Goal: Task Accomplishment & Management: Manage account settings

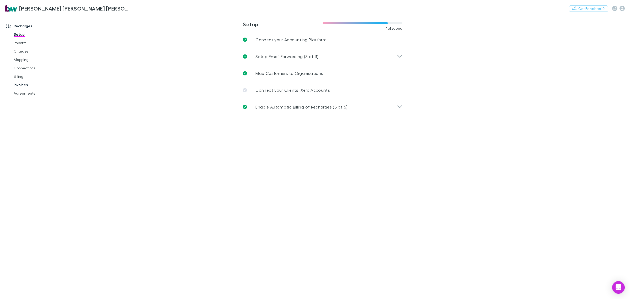
click at [30, 85] on link "Invoices" at bounding box center [41, 85] width 66 height 8
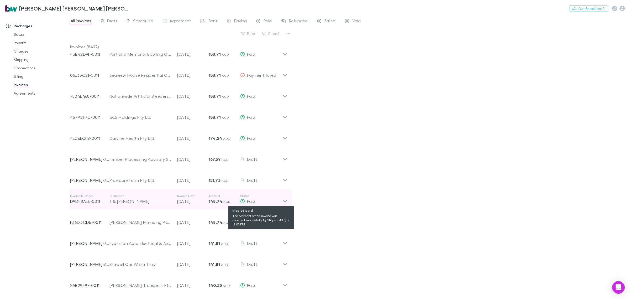
scroll to position [328, 0]
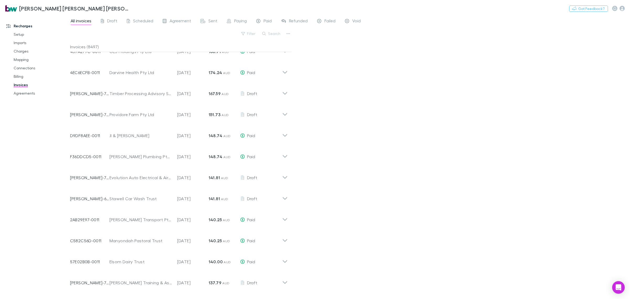
click at [505, 78] on div "All invoices Draft Scheduled Agreement Sent Paying Paid Refunded Failed Void Fi…" at bounding box center [350, 157] width 560 height 284
click at [273, 31] on button "Search" at bounding box center [271, 33] width 24 height 6
click at [223, 34] on div "Filter Search" at bounding box center [181, 36] width 222 height 12
click at [246, 32] on button "Filter" at bounding box center [249, 33] width 20 height 6
click at [176, 67] on li "Draft" at bounding box center [212, 67] width 91 height 8
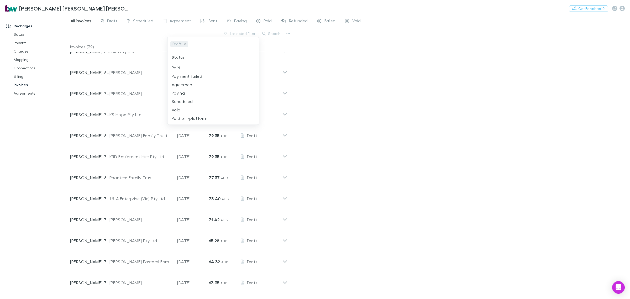
click at [385, 84] on div at bounding box center [315, 149] width 630 height 299
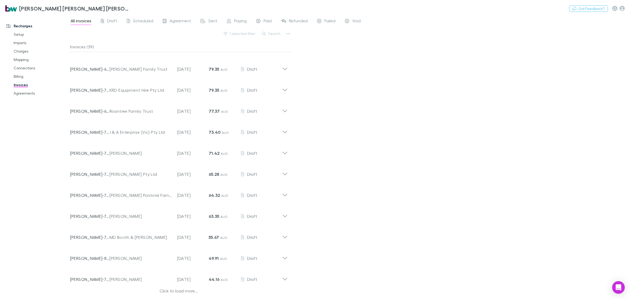
click at [174, 291] on div "Click to load more..." at bounding box center [179, 291] width 218 height 8
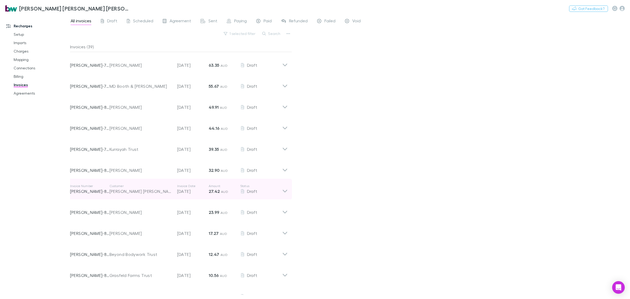
scroll to position [575, 0]
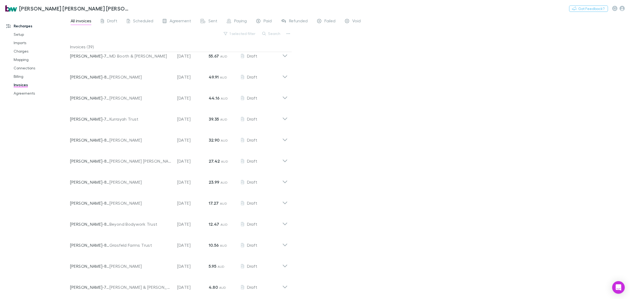
click at [390, 159] on div "All invoices Draft Scheduled Agreement Sent Paying Paid Refunded Failed Void 1 …" at bounding box center [350, 157] width 560 height 284
click at [382, 163] on div "All invoices Draft Scheduled Agreement Sent Paying Paid Refunded Failed Void 1 …" at bounding box center [350, 157] width 560 height 284
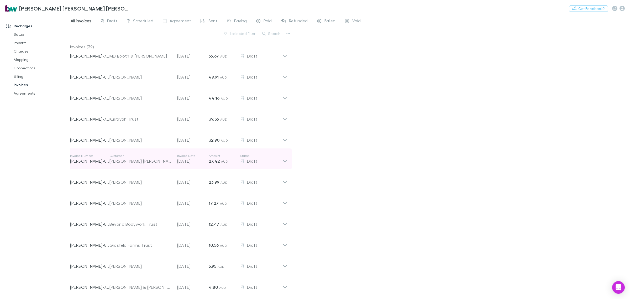
click at [286, 158] on icon at bounding box center [285, 158] width 6 height 10
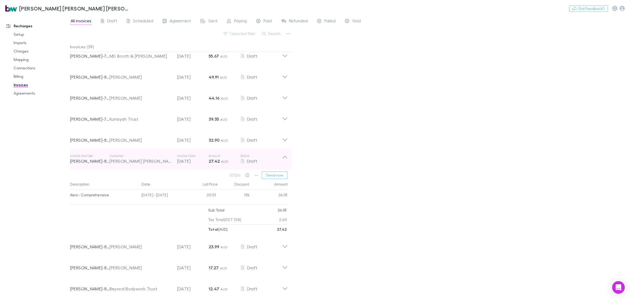
click at [131, 160] on div "[PERSON_NAME] [PERSON_NAME] Trust" at bounding box center [140, 161] width 62 height 6
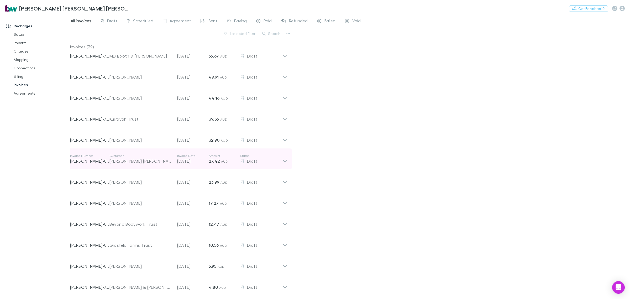
click at [131, 160] on div "[PERSON_NAME] [PERSON_NAME] Trust" at bounding box center [140, 161] width 62 height 6
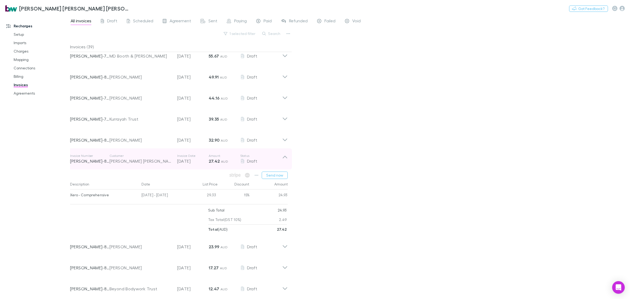
click at [131, 160] on div "[PERSON_NAME] [PERSON_NAME] Trust" at bounding box center [140, 161] width 62 height 6
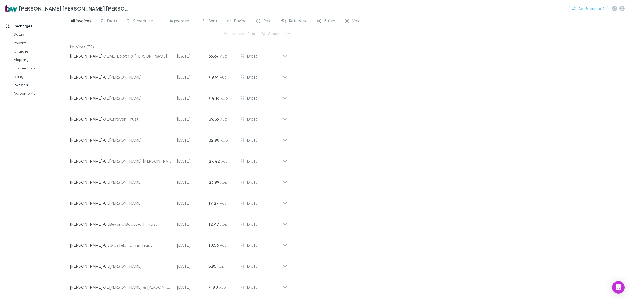
click at [383, 151] on div "All invoices Draft Scheduled Agreement Sent Paying Paid Refunded Failed Void 1 …" at bounding box center [350, 157] width 560 height 284
click at [383, 159] on div "All invoices Draft Scheduled Agreement Sent Paying Paid Refunded Failed Void 1 …" at bounding box center [350, 157] width 560 height 284
click at [31, 95] on link "Agreements" at bounding box center [41, 93] width 66 height 8
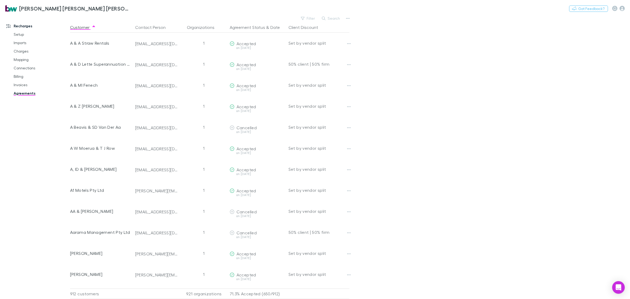
click at [439, 117] on main "Filter Search Customer Contact Person Organizations Agreement Status & Date Cli…" at bounding box center [350, 157] width 560 height 284
click at [27, 87] on link "Invoices" at bounding box center [41, 85] width 66 height 8
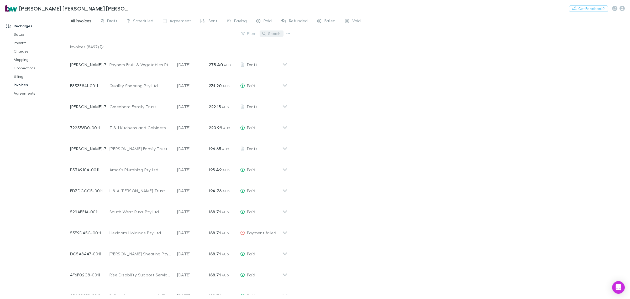
click at [276, 33] on button "Search" at bounding box center [271, 33] width 24 height 6
type input "*****"
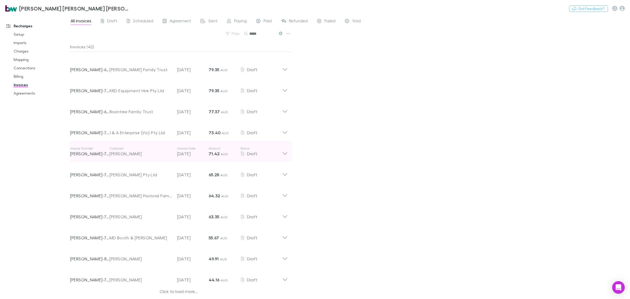
scroll to position [394, 0]
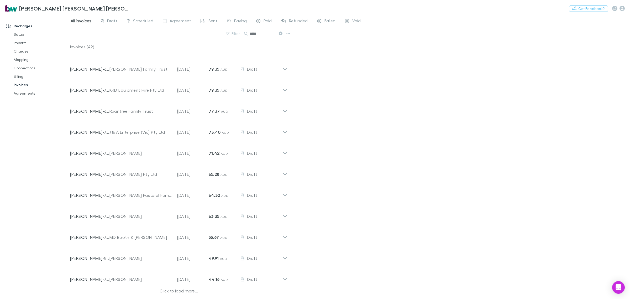
click at [185, 289] on div "Click to load more..." at bounding box center [179, 291] width 218 height 8
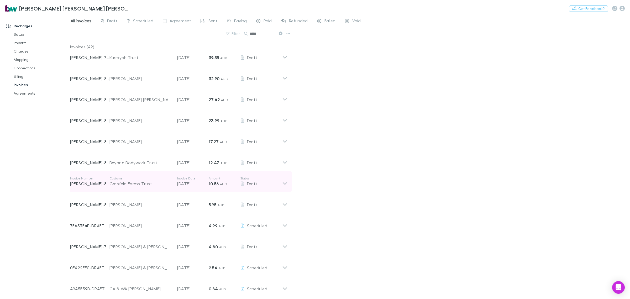
scroll to position [638, 0]
click at [528, 119] on div "All invoices Draft Scheduled Agreement Sent Paying Paid Refunded Failed Void Fi…" at bounding box center [350, 157] width 560 height 284
click at [420, 120] on div "All invoices Draft Scheduled Agreement Sent Paying Paid Refunded Failed Void Fi…" at bounding box center [350, 157] width 560 height 284
click at [624, 7] on icon "button" at bounding box center [621, 8] width 5 height 5
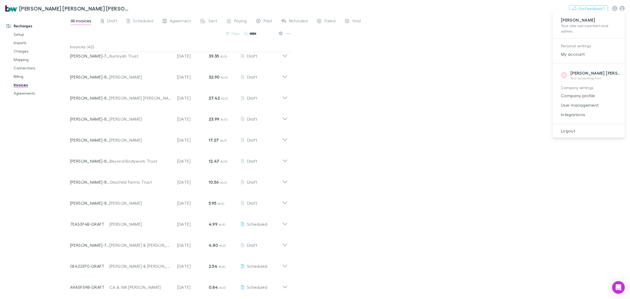
click at [572, 116] on span "Integrations" at bounding box center [589, 114] width 64 height 6
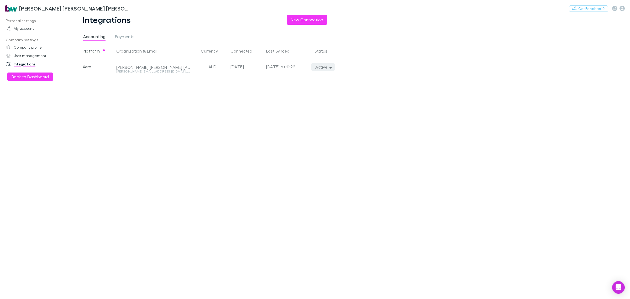
click at [329, 68] on icon "button" at bounding box center [330, 67] width 2 height 4
click at [282, 80] on p "Re-sync now" at bounding box center [299, 77] width 64 height 6
click at [50, 78] on div at bounding box center [315, 149] width 630 height 299
click at [35, 77] on button "Back to Dashboard" at bounding box center [30, 76] width 46 height 8
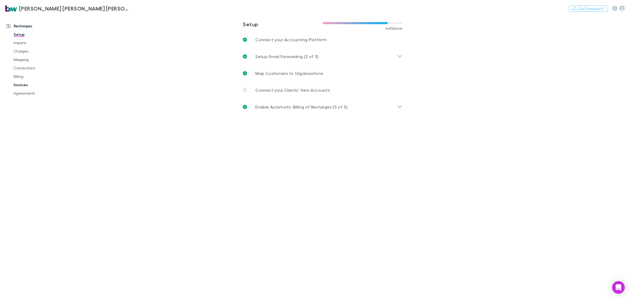
click at [22, 84] on link "Invoices" at bounding box center [41, 85] width 66 height 8
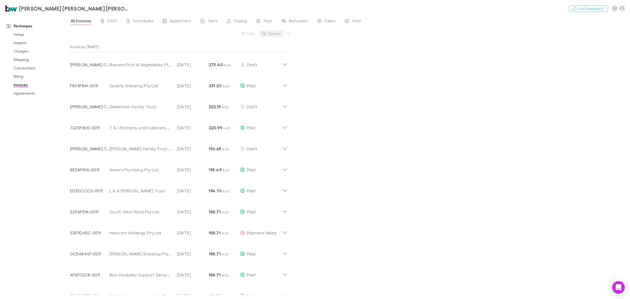
click at [274, 32] on button "Search" at bounding box center [271, 33] width 24 height 6
click at [105, 21] on div "Draft" at bounding box center [109, 21] width 17 height 7
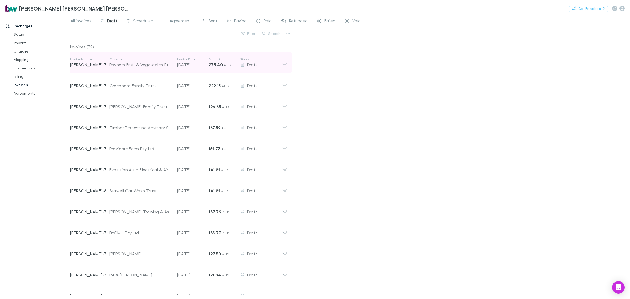
click at [285, 62] on icon at bounding box center [285, 62] width 6 height 10
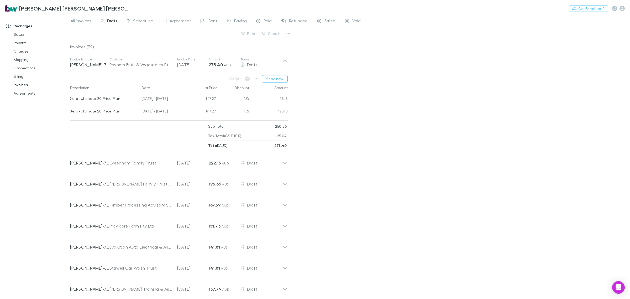
click at [374, 80] on div "All invoices Draft Scheduled Agreement Sent Paying Paid Refunded Failed Void Fi…" at bounding box center [350, 157] width 560 height 284
click at [277, 77] on button "Send now" at bounding box center [275, 78] width 26 height 7
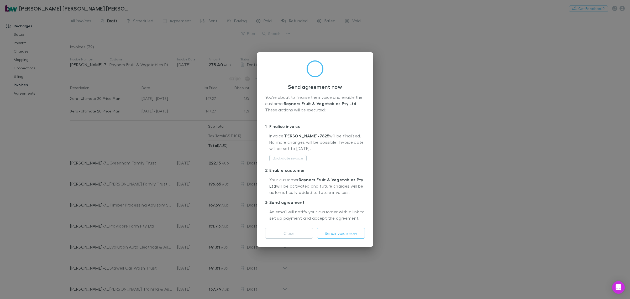
click at [298, 232] on button "Close" at bounding box center [289, 233] width 48 height 10
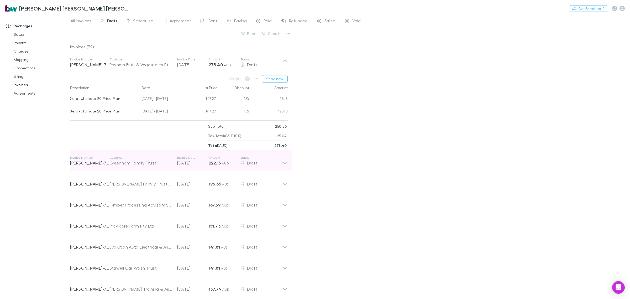
click at [284, 158] on icon at bounding box center [285, 160] width 6 height 10
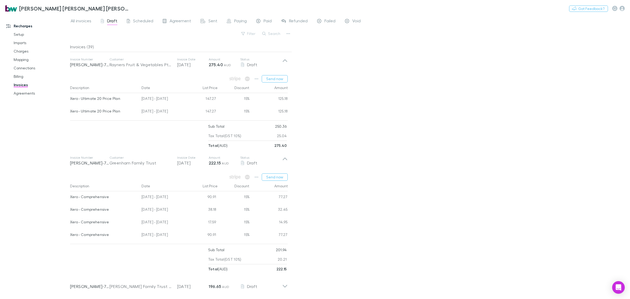
click at [364, 196] on div "All invoices Draft Scheduled Agreement Sent Paying Paid Refunded Failed Void Fi…" at bounding box center [350, 157] width 560 height 284
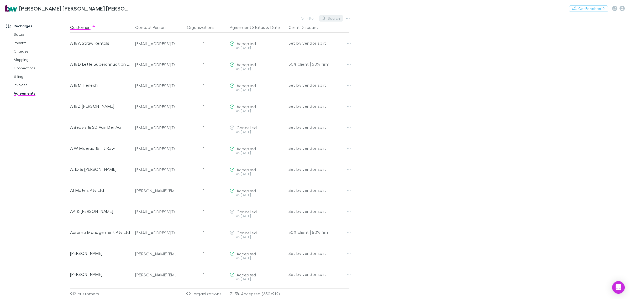
click at [334, 18] on button "Search" at bounding box center [331, 18] width 24 height 6
type input "*"
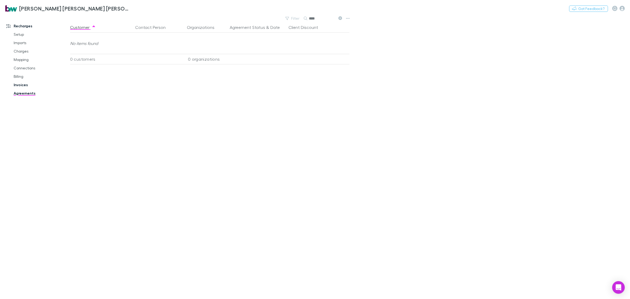
type input "****"
drag, startPoint x: 20, startPoint y: 84, endPoint x: 38, endPoint y: 87, distance: 18.0
click at [20, 84] on link "Invoices" at bounding box center [41, 85] width 66 height 8
click at [278, 31] on button "Search" at bounding box center [271, 33] width 24 height 6
type input "*****"
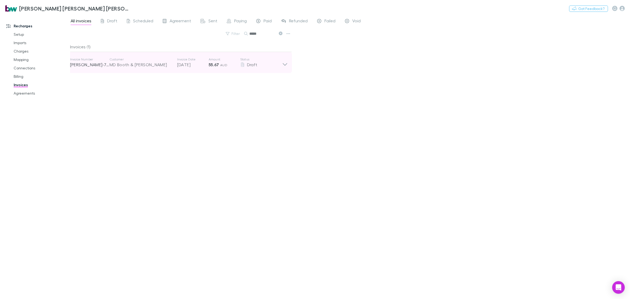
click at [134, 62] on div "MD Booth & [PERSON_NAME]" at bounding box center [140, 64] width 62 height 6
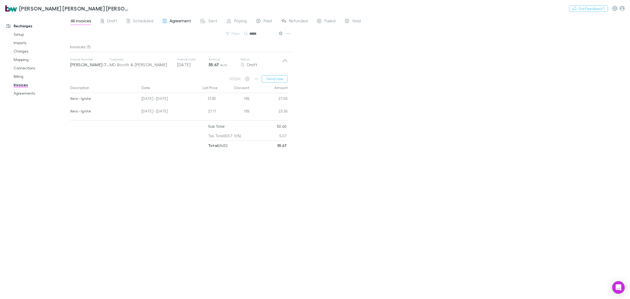
click at [176, 19] on span "Agreement" at bounding box center [180, 21] width 22 height 7
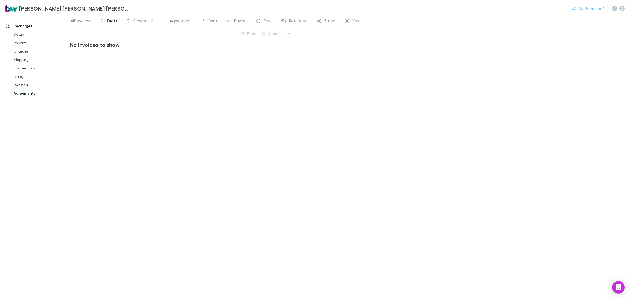
drag, startPoint x: 24, startPoint y: 92, endPoint x: 54, endPoint y: 94, distance: 29.5
click at [24, 92] on link "Agreements" at bounding box center [41, 93] width 66 height 8
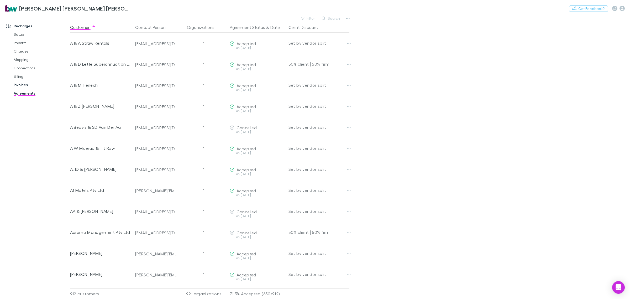
click at [26, 84] on link "Invoices" at bounding box center [41, 85] width 66 height 8
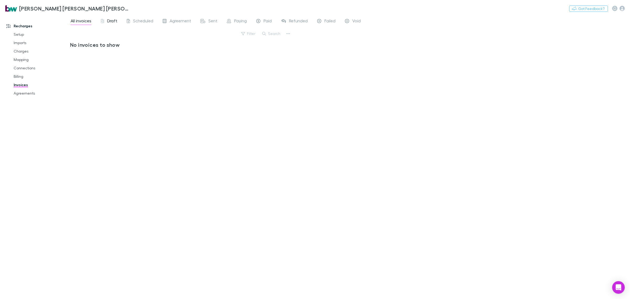
click at [109, 22] on span "Draft" at bounding box center [112, 21] width 10 height 7
click at [23, 92] on link "Agreements" at bounding box center [41, 93] width 66 height 8
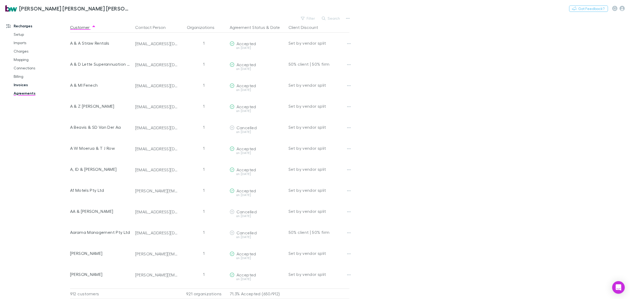
click at [20, 83] on link "Invoices" at bounding box center [41, 85] width 66 height 8
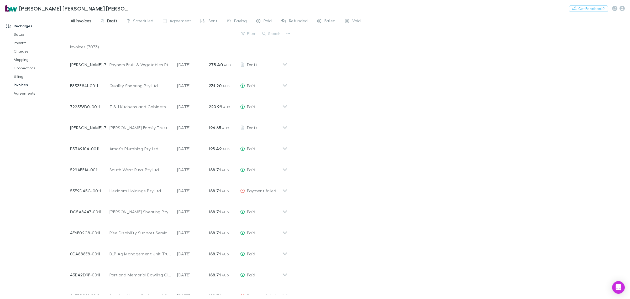
click at [108, 22] on span "Draft" at bounding box center [112, 21] width 10 height 7
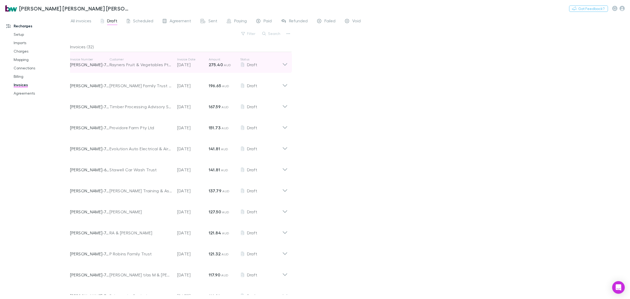
click at [283, 63] on icon at bounding box center [285, 62] width 6 height 10
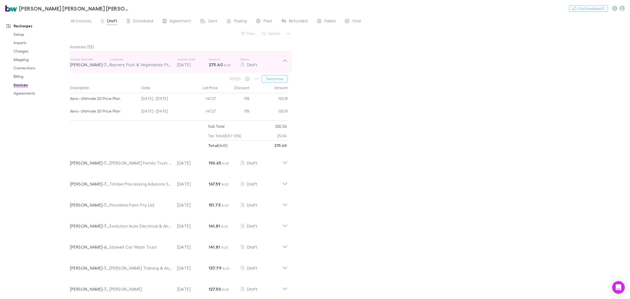
click at [132, 62] on div "Rayners Fruit & Vegetables Pty Ltd" at bounding box center [140, 64] width 62 height 6
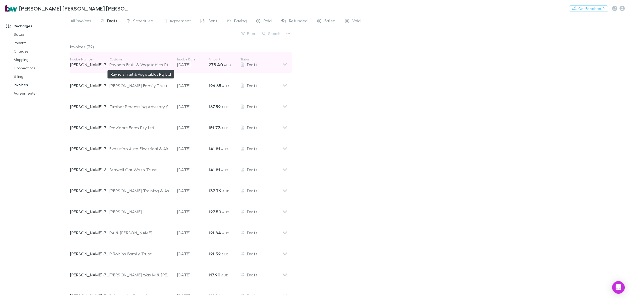
click at [132, 62] on div "Rayners Fruit & Vegetables Pty Ltd" at bounding box center [140, 64] width 62 height 6
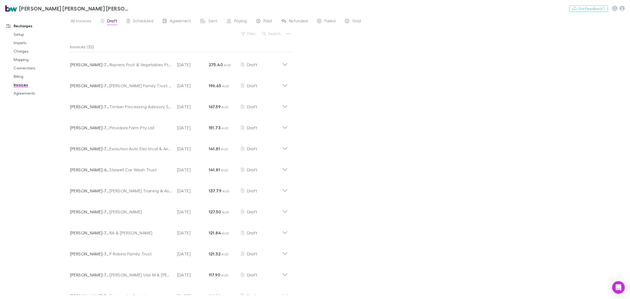
click at [437, 144] on div "All invoices Draft Scheduled Agreement Sent Paying Paid Refunded Failed Void Fi…" at bounding box center [350, 157] width 560 height 284
click at [372, 240] on div "All invoices Draft Scheduled Agreement Sent Paying Paid Refunded Failed Void Fi…" at bounding box center [350, 157] width 560 height 284
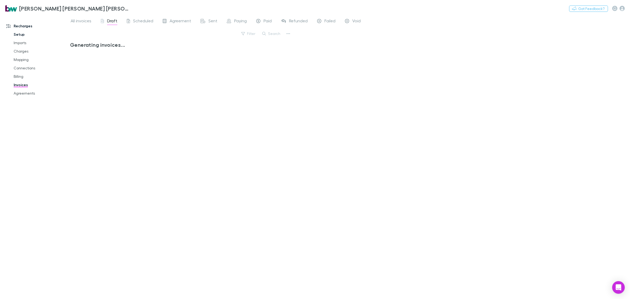
click at [20, 35] on link "Setup" at bounding box center [41, 34] width 66 height 8
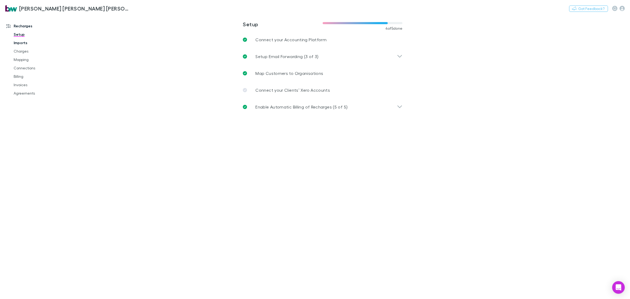
click at [19, 44] on link "Imports" at bounding box center [41, 43] width 66 height 8
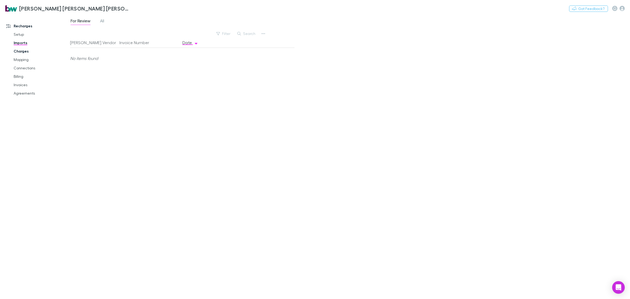
click at [20, 51] on link "Charges" at bounding box center [41, 51] width 66 height 8
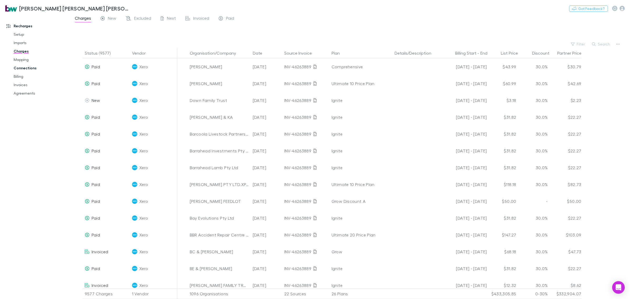
click at [27, 67] on link "Connections" at bounding box center [41, 68] width 66 height 8
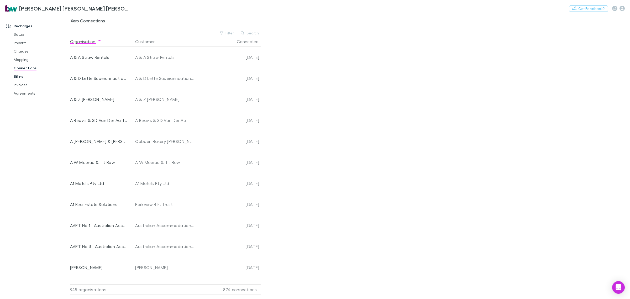
click at [23, 77] on link "Billing" at bounding box center [41, 76] width 66 height 8
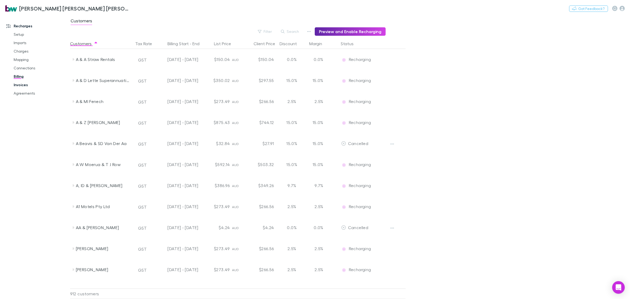
click at [20, 84] on link "Invoices" at bounding box center [41, 85] width 66 height 8
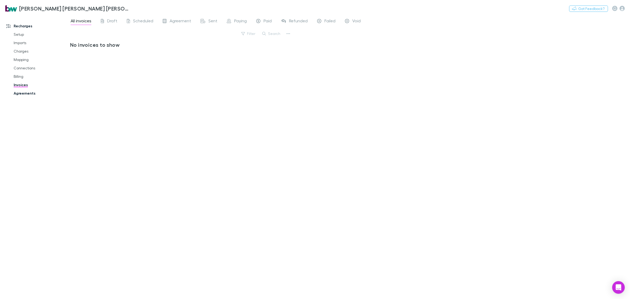
drag, startPoint x: 26, startPoint y: 92, endPoint x: 24, endPoint y: 94, distance: 2.8
click at [26, 92] on link "Agreements" at bounding box center [41, 93] width 66 height 8
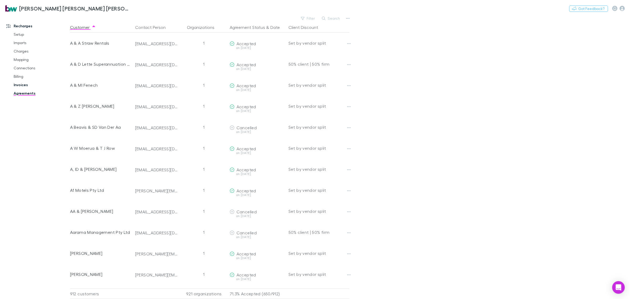
click at [24, 82] on link "Invoices" at bounding box center [41, 85] width 66 height 8
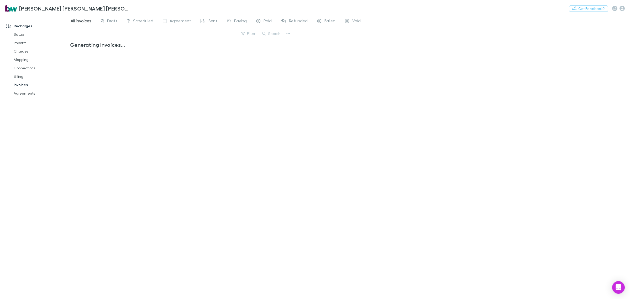
click at [23, 87] on link "Invoices" at bounding box center [41, 85] width 66 height 8
click at [110, 20] on span "Draft" at bounding box center [112, 21] width 10 height 7
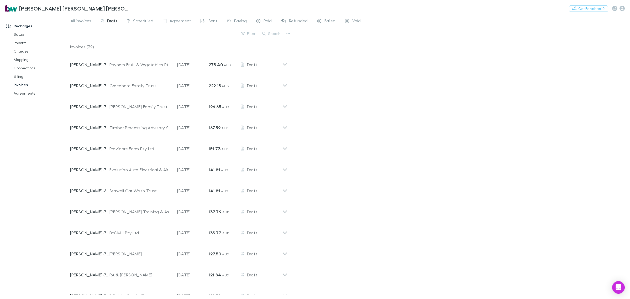
click at [110, 20] on span "Draft" at bounding box center [112, 21] width 10 height 7
click at [146, 19] on span "Scheduled" at bounding box center [143, 21] width 20 height 7
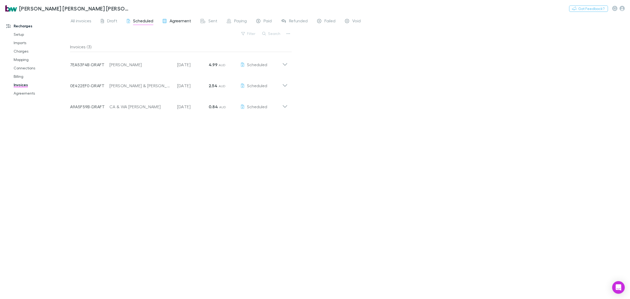
click at [173, 19] on span "Agreement" at bounding box center [180, 21] width 22 height 7
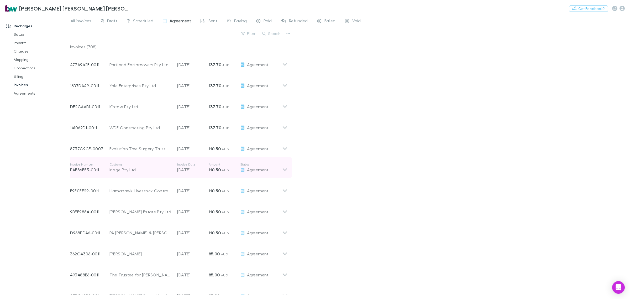
click at [285, 171] on icon at bounding box center [285, 169] width 4 height 3
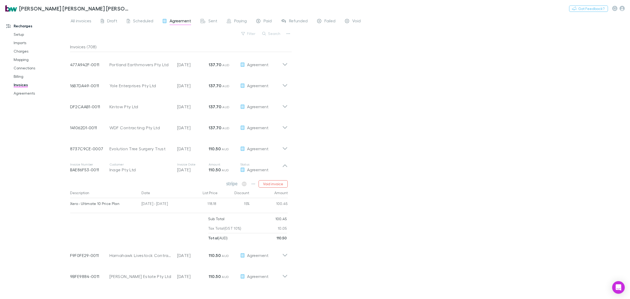
click at [349, 175] on div "All invoices Draft Scheduled Agreement Sent Paying Paid Refunded Failed Void Fi…" at bounding box center [350, 157] width 560 height 284
click at [285, 165] on icon at bounding box center [285, 165] width 4 height 3
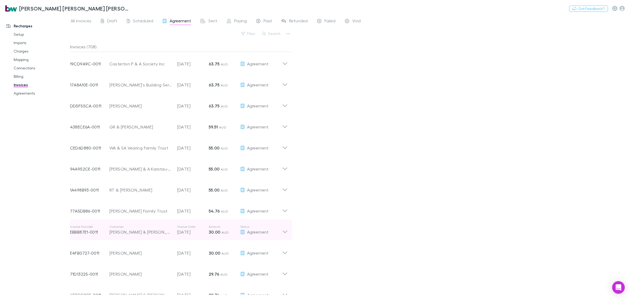
scroll to position [394, 0]
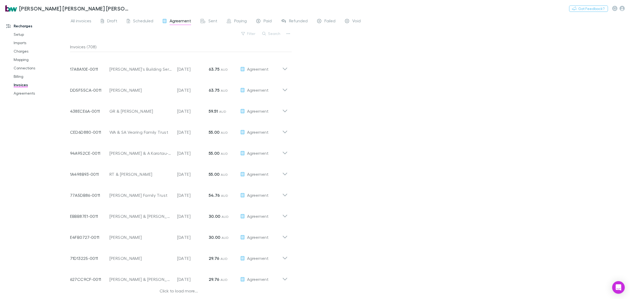
click at [179, 289] on div "Click to load more..." at bounding box center [179, 291] width 218 height 8
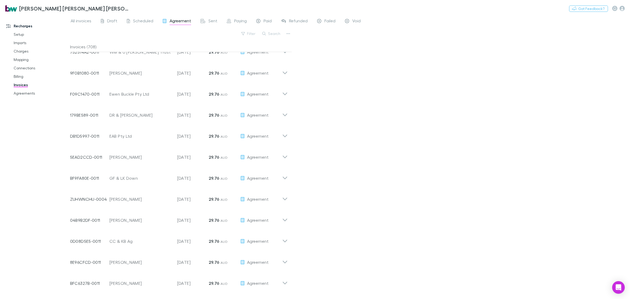
scroll to position [937, 0]
click at [211, 21] on span "Sent" at bounding box center [212, 21] width 9 height 7
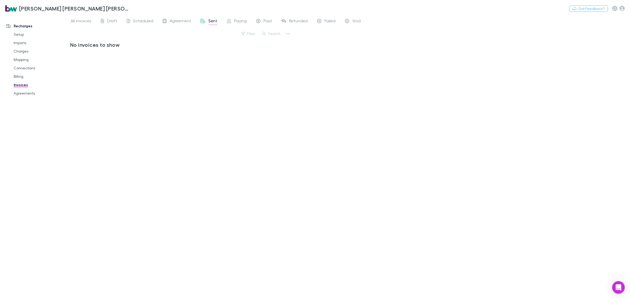
click at [236, 17] on div "[PERSON_NAME] [PERSON_NAME] [PERSON_NAME] Partners Nothing Got Feedback?" at bounding box center [315, 8] width 630 height 17
click at [236, 20] on span "Paying" at bounding box center [240, 21] width 13 height 7
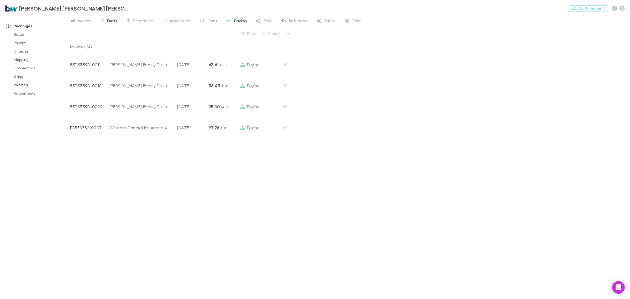
click at [110, 19] on span "Draft" at bounding box center [112, 21] width 10 height 7
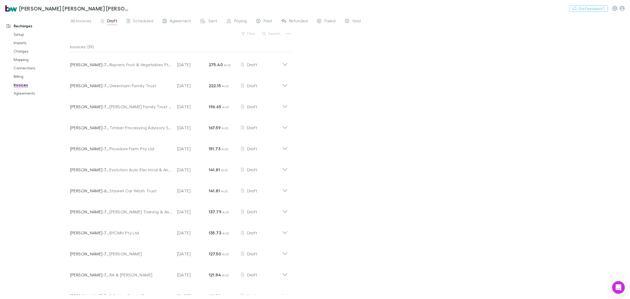
click at [546, 34] on div "All invoices Draft Scheduled Agreement Sent Paying Paid Refunded Failed Void Fi…" at bounding box center [350, 157] width 560 height 284
click at [23, 93] on link "Agreements" at bounding box center [41, 93] width 66 height 8
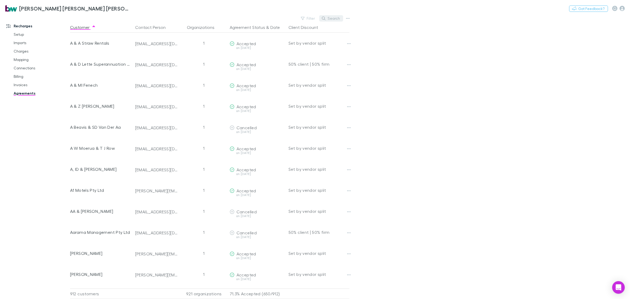
click at [338, 18] on button "Search" at bounding box center [331, 18] width 24 height 6
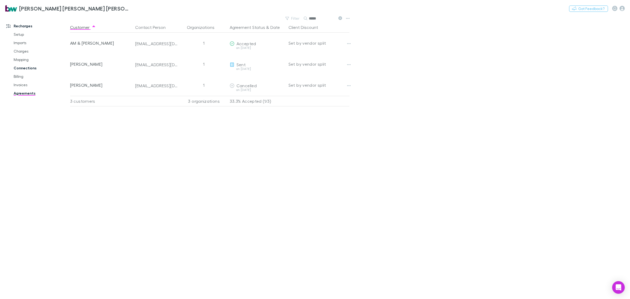
type input "*****"
click at [24, 69] on link "Connections" at bounding box center [41, 68] width 66 height 8
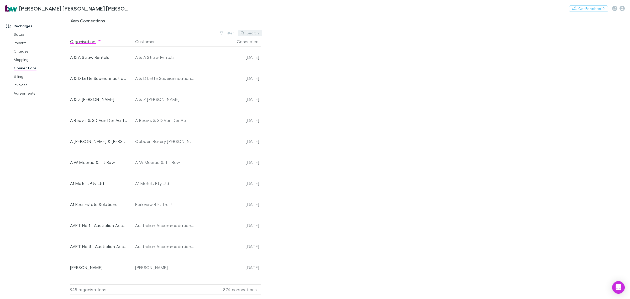
click at [254, 32] on button "Search" at bounding box center [250, 33] width 24 height 6
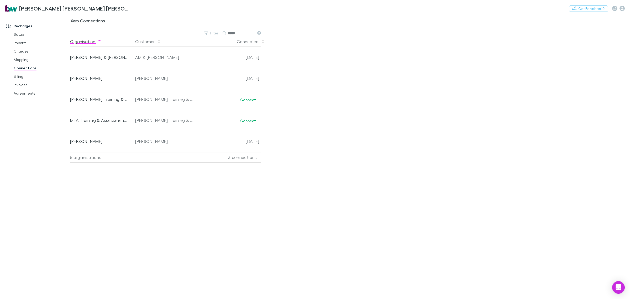
drag, startPoint x: 243, startPoint y: 34, endPoint x: 224, endPoint y: 36, distance: 19.6
click at [224, 36] on div "Xero Connections Filter Search ***** Organisation Customer Connected MASON LANC…" at bounding box center [350, 157] width 560 height 284
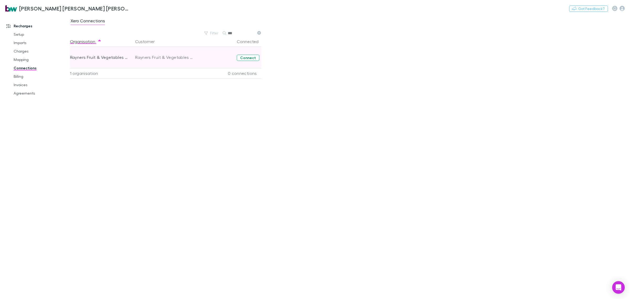
type input "***"
click at [249, 56] on button "Connect" at bounding box center [248, 58] width 23 height 6
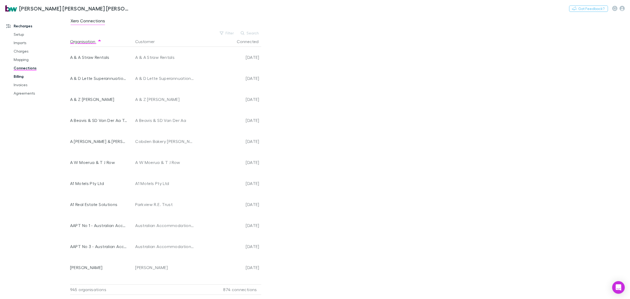
click at [22, 75] on link "Billing" at bounding box center [41, 76] width 66 height 8
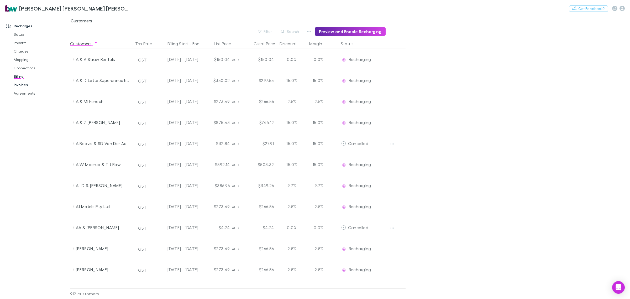
click at [23, 85] on link "Invoices" at bounding box center [41, 85] width 66 height 8
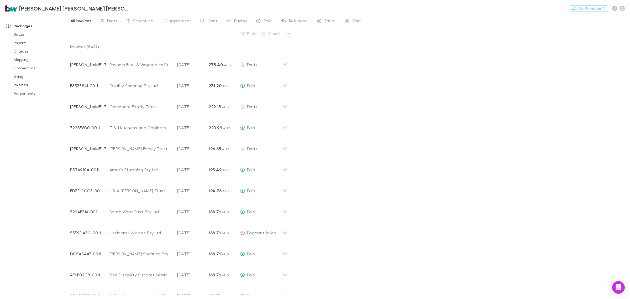
click at [113, 17] on div "[PERSON_NAME] [PERSON_NAME] [PERSON_NAME] Partners Nothing Got Feedback?" at bounding box center [315, 8] width 630 height 17
click at [112, 21] on span "Draft" at bounding box center [112, 21] width 10 height 7
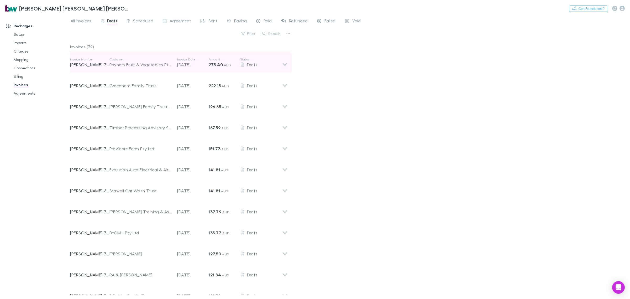
click at [283, 63] on icon at bounding box center [285, 62] width 6 height 10
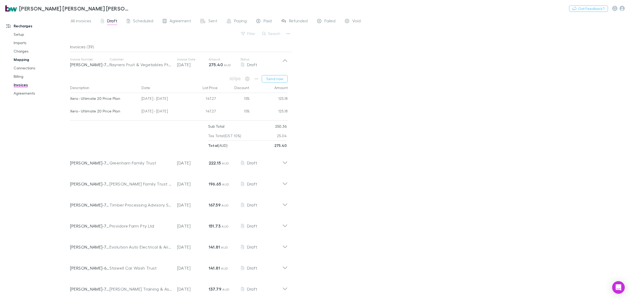
click at [23, 59] on link "Mapping" at bounding box center [41, 59] width 66 height 8
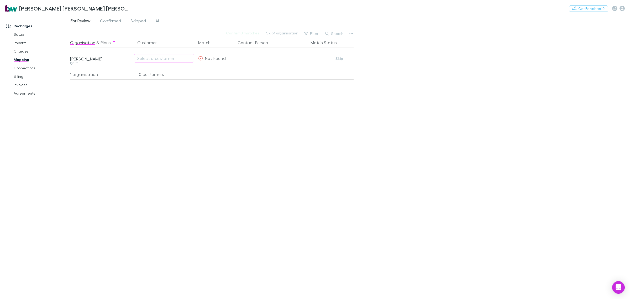
click at [171, 146] on div "Organisation & Plans Customer Match Contact Person Match Status [PERSON_NAME] I…" at bounding box center [212, 165] width 285 height 257
click at [114, 20] on span "Confirmed" at bounding box center [110, 21] width 21 height 7
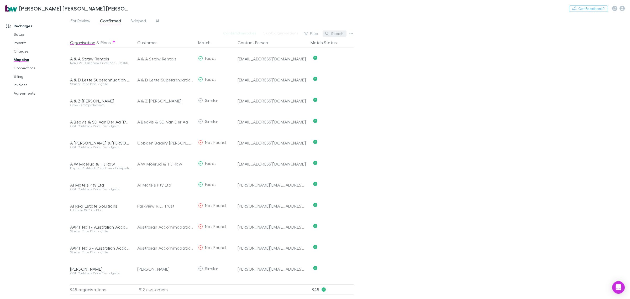
click at [338, 32] on button "Search" at bounding box center [334, 33] width 24 height 6
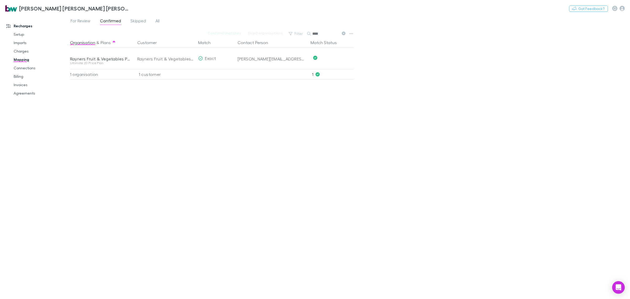
type input "****"
click at [421, 85] on div "For Review Confirmed Skipped All Confirm 0 matches Skip 0 organisations Filter …" at bounding box center [350, 157] width 560 height 284
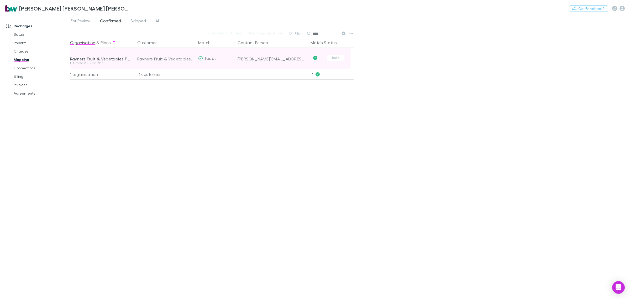
click at [255, 60] on div "[PERSON_NAME][EMAIL_ADDRESS][PERSON_NAME][DOMAIN_NAME]" at bounding box center [271, 58] width 69 height 5
click at [338, 59] on button "Undo" at bounding box center [335, 58] width 17 height 6
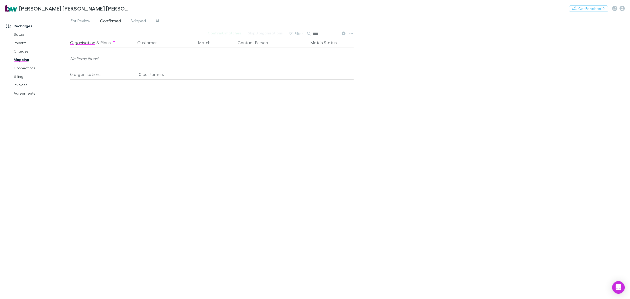
click at [242, 150] on div "Organisation & Plans Customer Match Contact Person Match Status No items found …" at bounding box center [212, 165] width 285 height 257
drag, startPoint x: 31, startPoint y: 66, endPoint x: 28, endPoint y: 64, distance: 3.0
click at [31, 66] on link "Connections" at bounding box center [41, 68] width 66 height 8
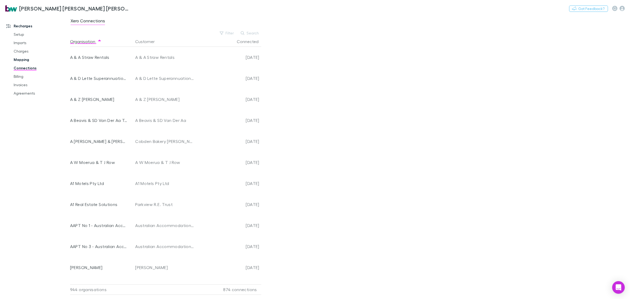
click at [20, 59] on link "Mapping" at bounding box center [41, 59] width 66 height 8
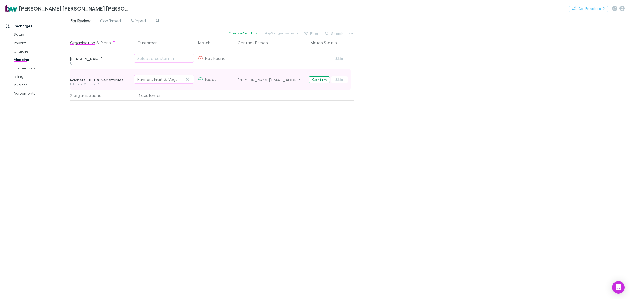
click at [315, 77] on button "Confirm" at bounding box center [319, 79] width 21 height 6
click at [30, 68] on link "Connections" at bounding box center [41, 68] width 66 height 8
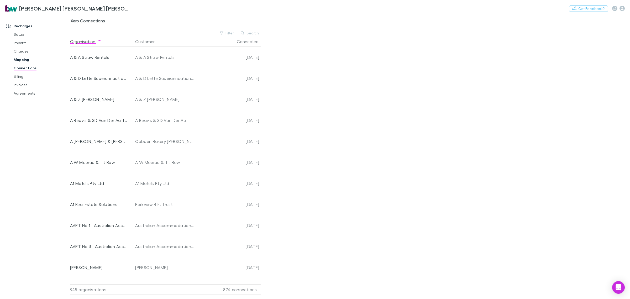
click at [26, 60] on link "Mapping" at bounding box center [41, 59] width 66 height 8
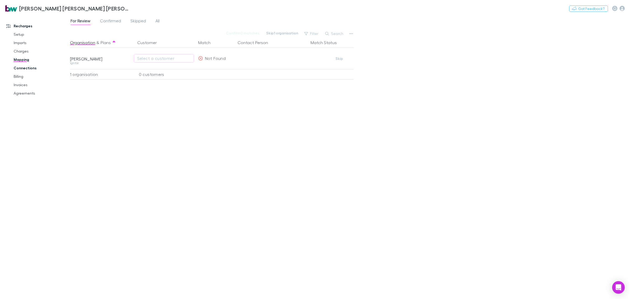
click at [30, 69] on link "Connections" at bounding box center [41, 68] width 66 height 8
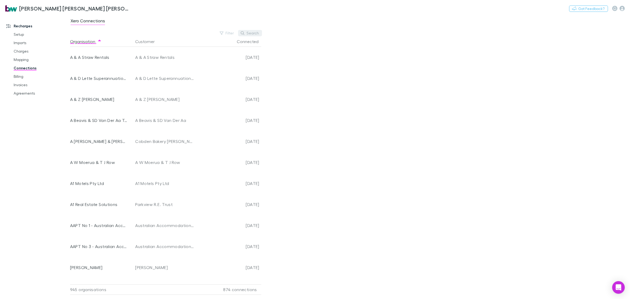
click at [253, 33] on button "Search" at bounding box center [250, 33] width 24 height 6
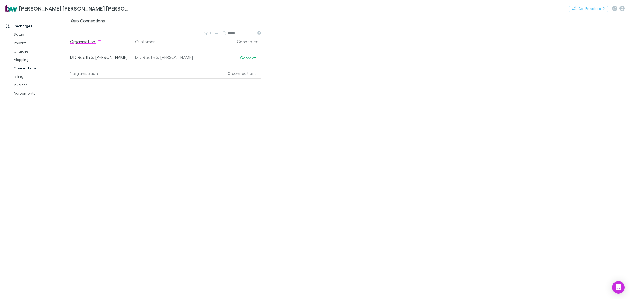
type input "*****"
click at [183, 132] on div "Organisation Customer Connected MD [PERSON_NAME] & [PERSON_NAME] MD [PERSON_NAM…" at bounding box center [167, 165] width 195 height 258
click at [22, 43] on link "Imports" at bounding box center [41, 43] width 66 height 8
click at [250, 32] on button "Search" at bounding box center [247, 33] width 24 height 6
type input "*****"
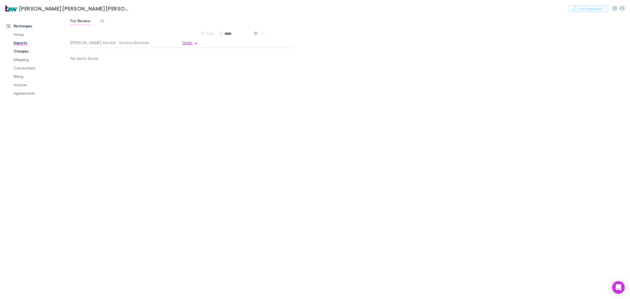
click at [27, 47] on link "Charges" at bounding box center [41, 51] width 66 height 8
click at [24, 49] on link "Charges" at bounding box center [41, 51] width 66 height 8
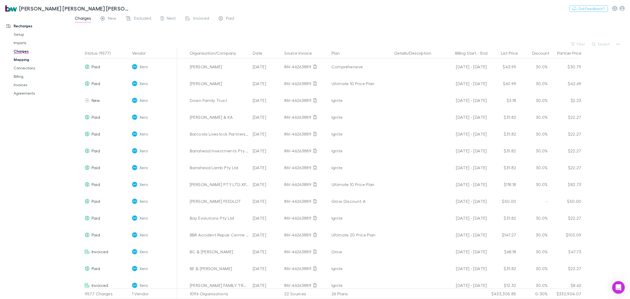
click at [28, 60] on link "Mapping" at bounding box center [41, 59] width 66 height 8
click at [20, 58] on link "Mapping" at bounding box center [41, 59] width 66 height 8
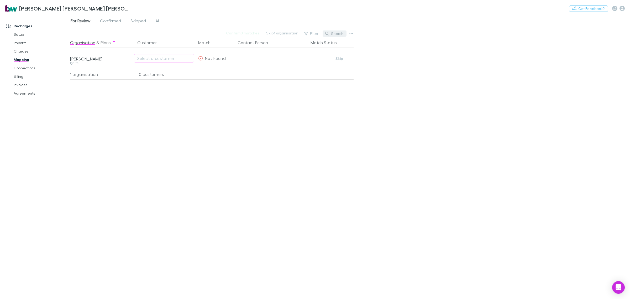
click at [335, 31] on button "Search" at bounding box center [334, 33] width 24 height 6
type input "*****"
click at [106, 20] on span "Confirmed" at bounding box center [110, 21] width 21 height 7
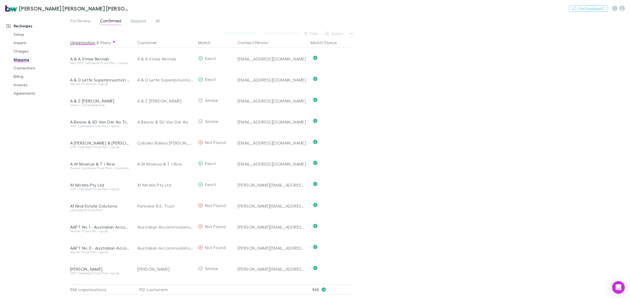
click at [333, 30] on button "Search" at bounding box center [334, 33] width 24 height 6
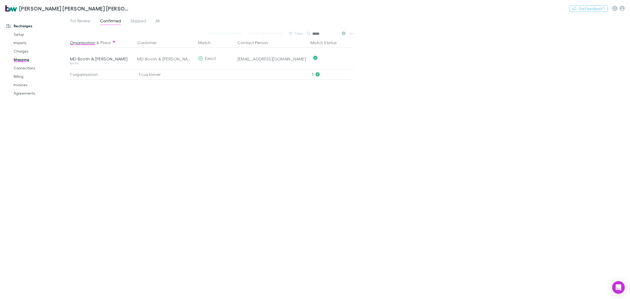
type input "*****"
click at [213, 121] on div "Organisation & Plans Customer Match Contact Person Match Status MD [PERSON_NAME…" at bounding box center [212, 165] width 285 height 257
